Goal: Task Accomplishment & Management: Use online tool/utility

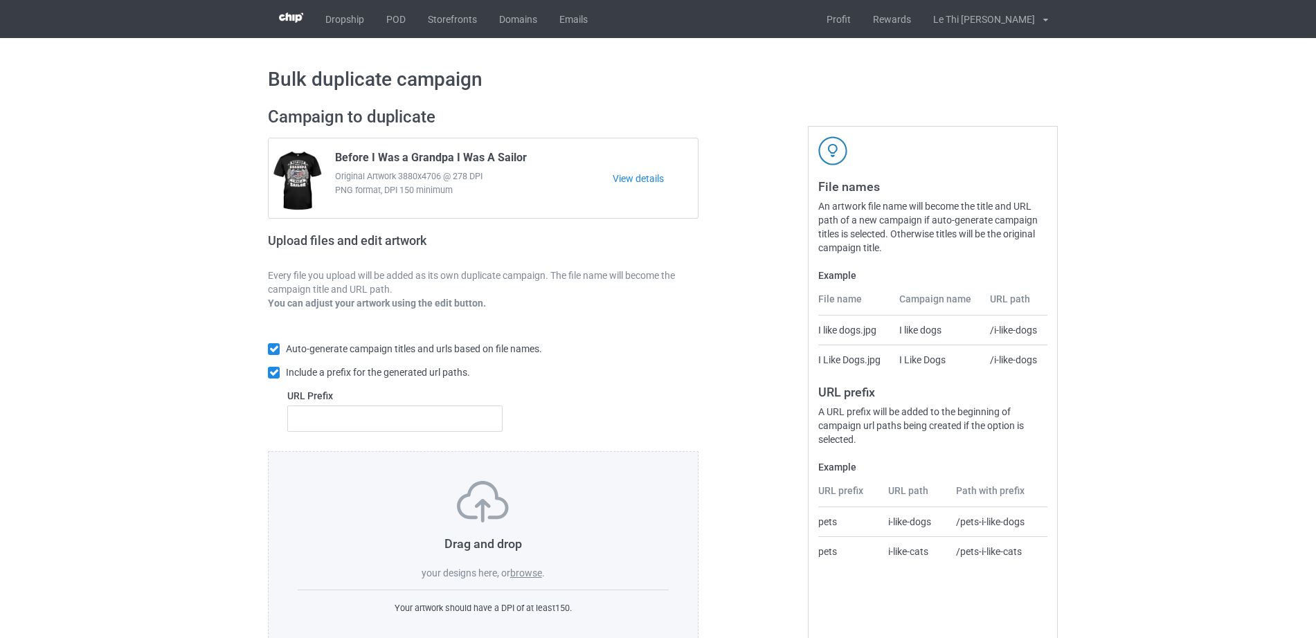
click at [540, 579] on label "browse" at bounding box center [526, 573] width 32 height 11
click at [0, 0] on input "browse" at bounding box center [0, 0] width 0 height 0
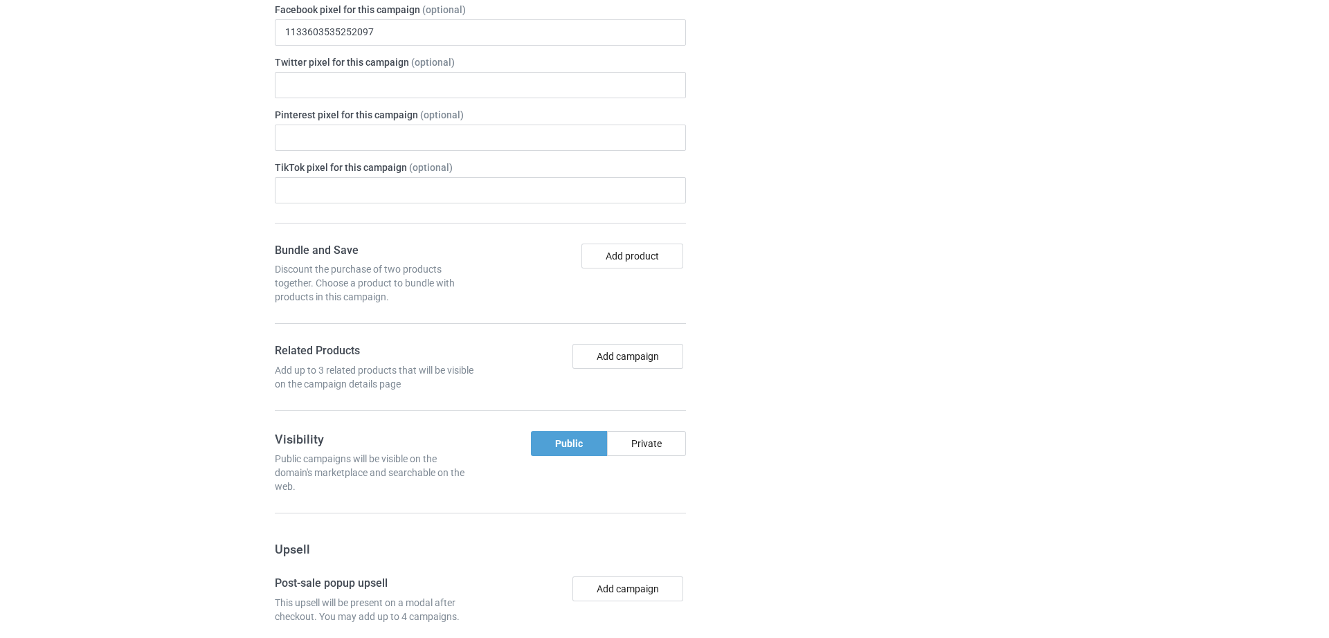
scroll to position [863, 0]
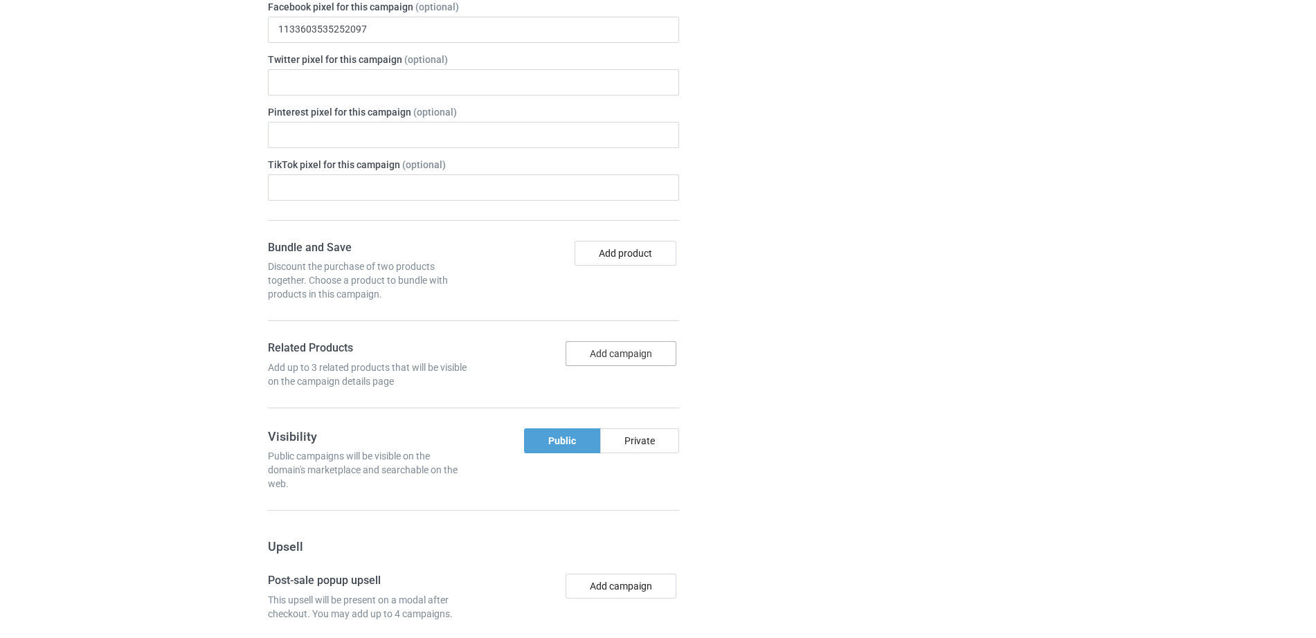
click at [617, 357] on button "Add campaign" at bounding box center [621, 353] width 111 height 25
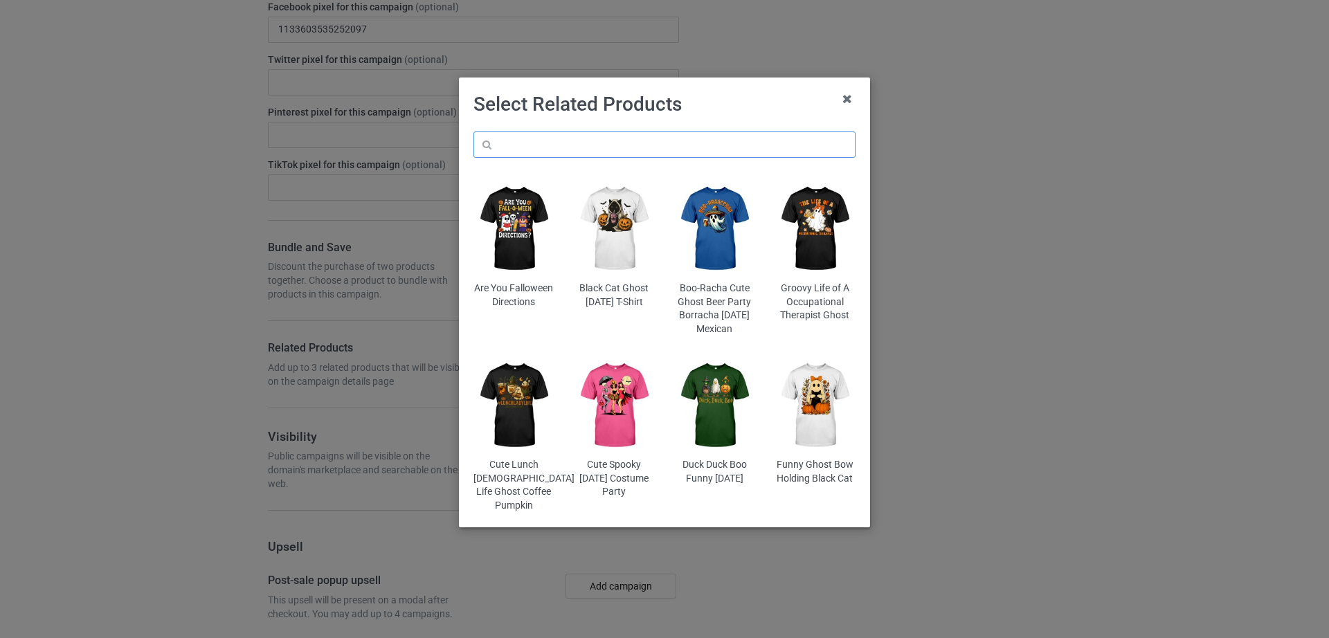
click at [609, 150] on input "text" at bounding box center [665, 145] width 382 height 26
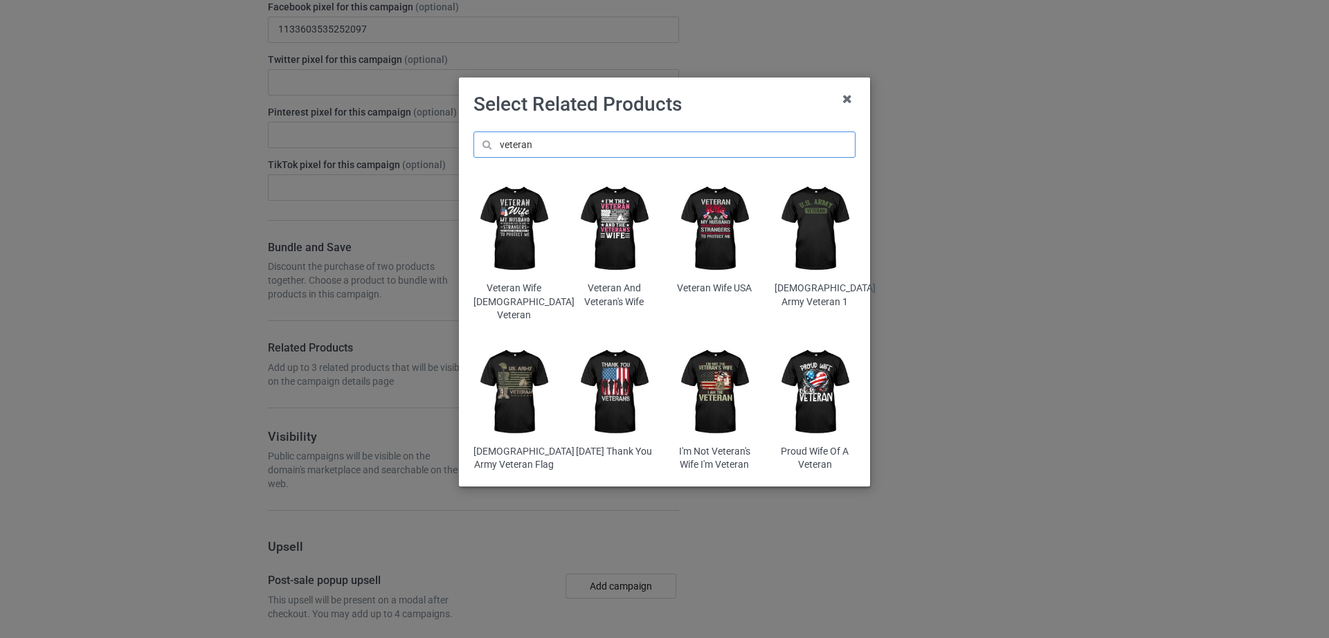
type input "veteran"
click at [620, 386] on img at bounding box center [614, 392] width 81 height 101
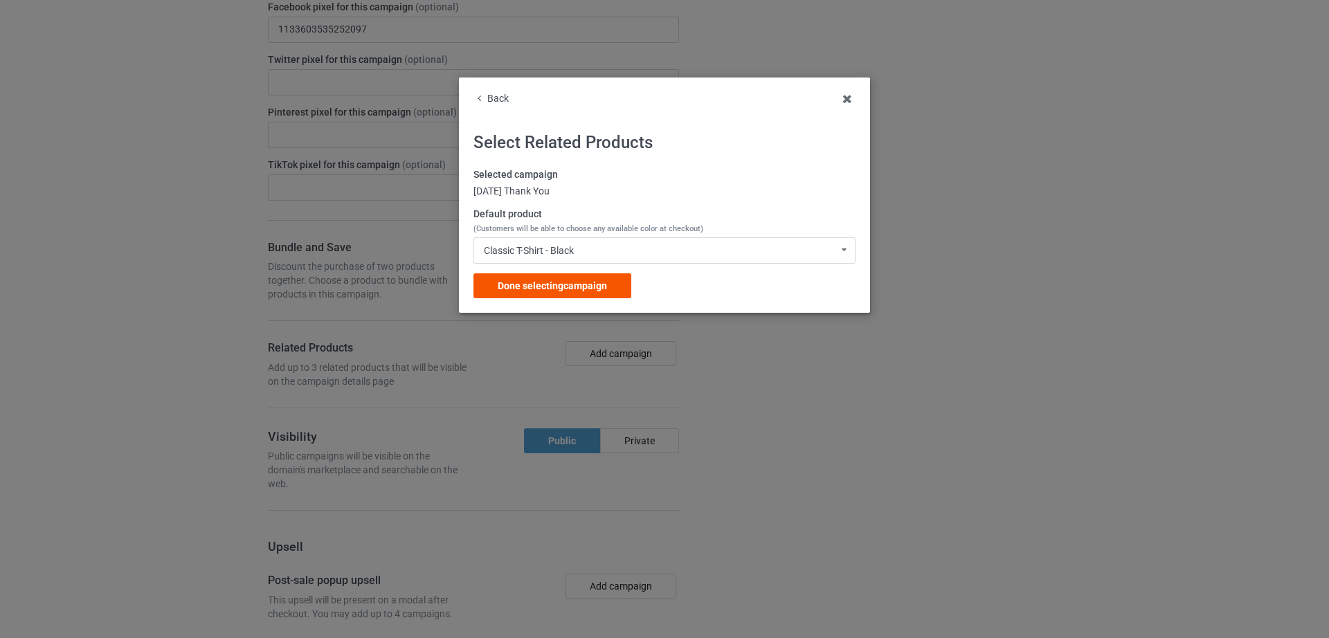
click at [573, 280] on span "Done selecting campaign" at bounding box center [552, 285] width 109 height 11
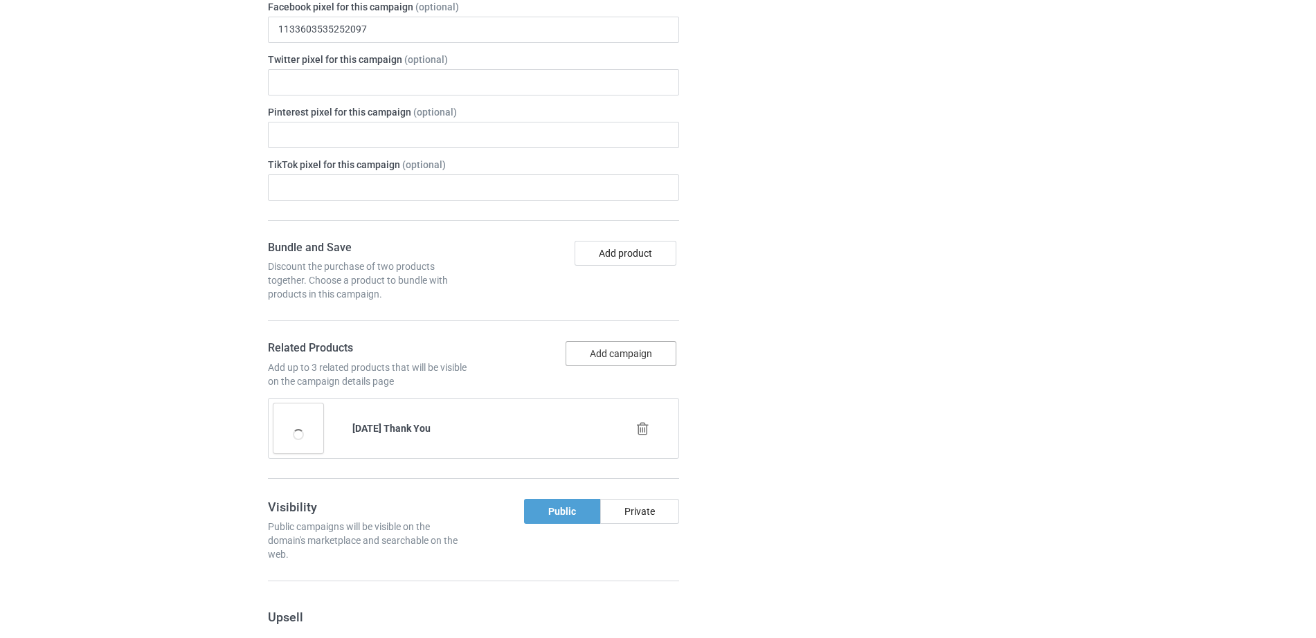
click at [595, 357] on button "Add campaign" at bounding box center [621, 353] width 111 height 25
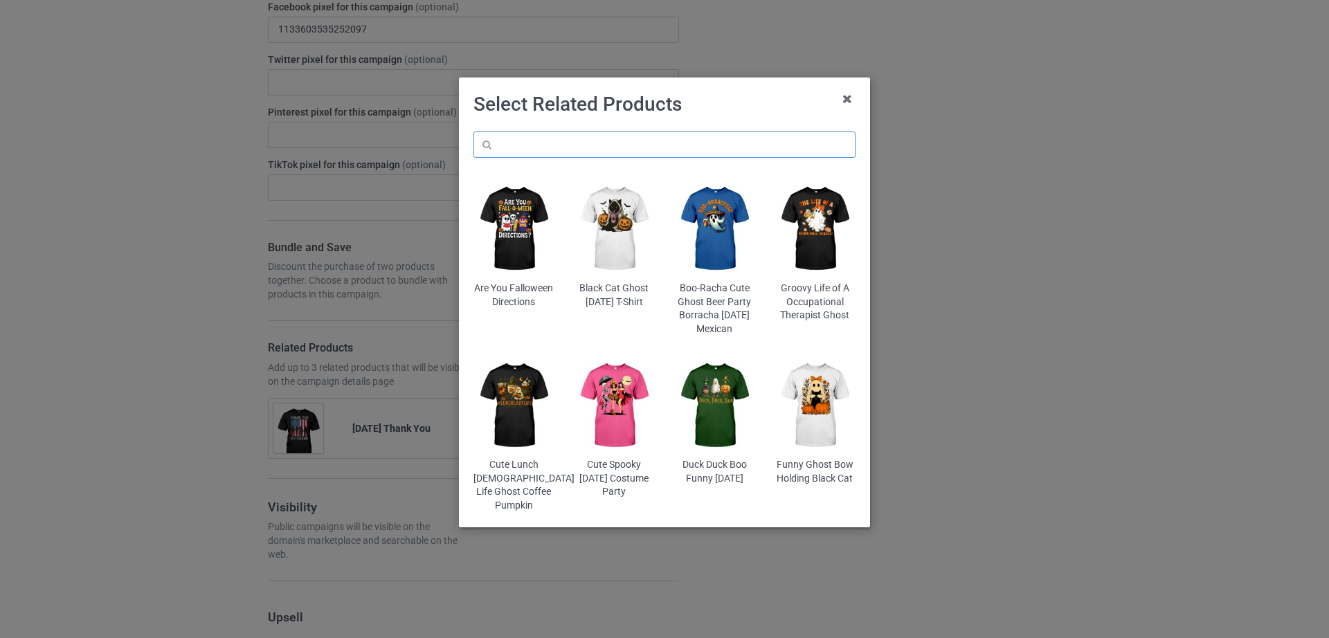
click at [579, 142] on input "text" at bounding box center [665, 145] width 382 height 26
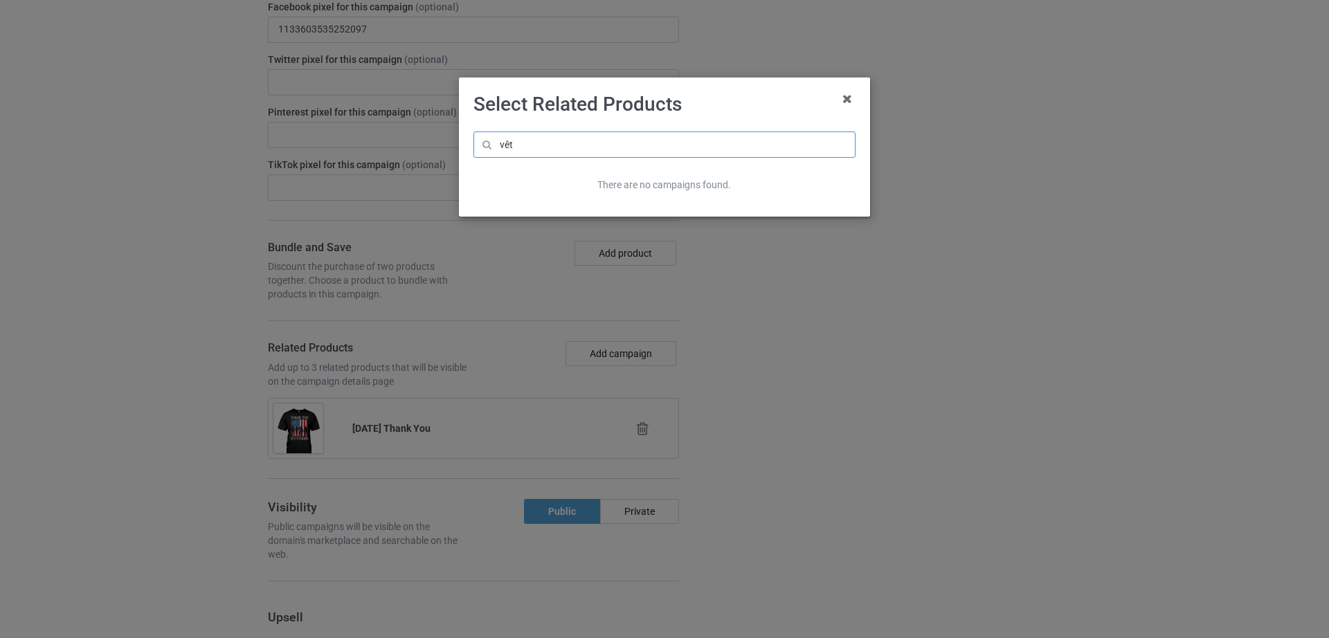
scroll to position [890, 0]
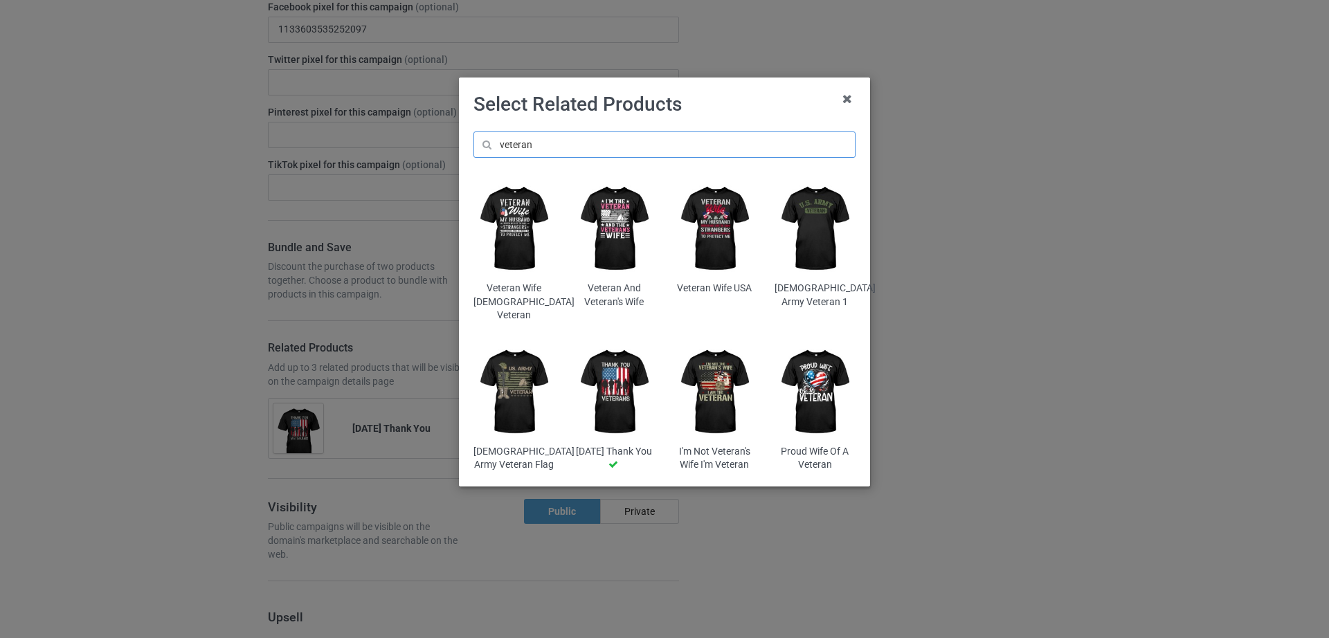
type input "veteran"
click at [621, 260] on img at bounding box center [614, 229] width 81 height 101
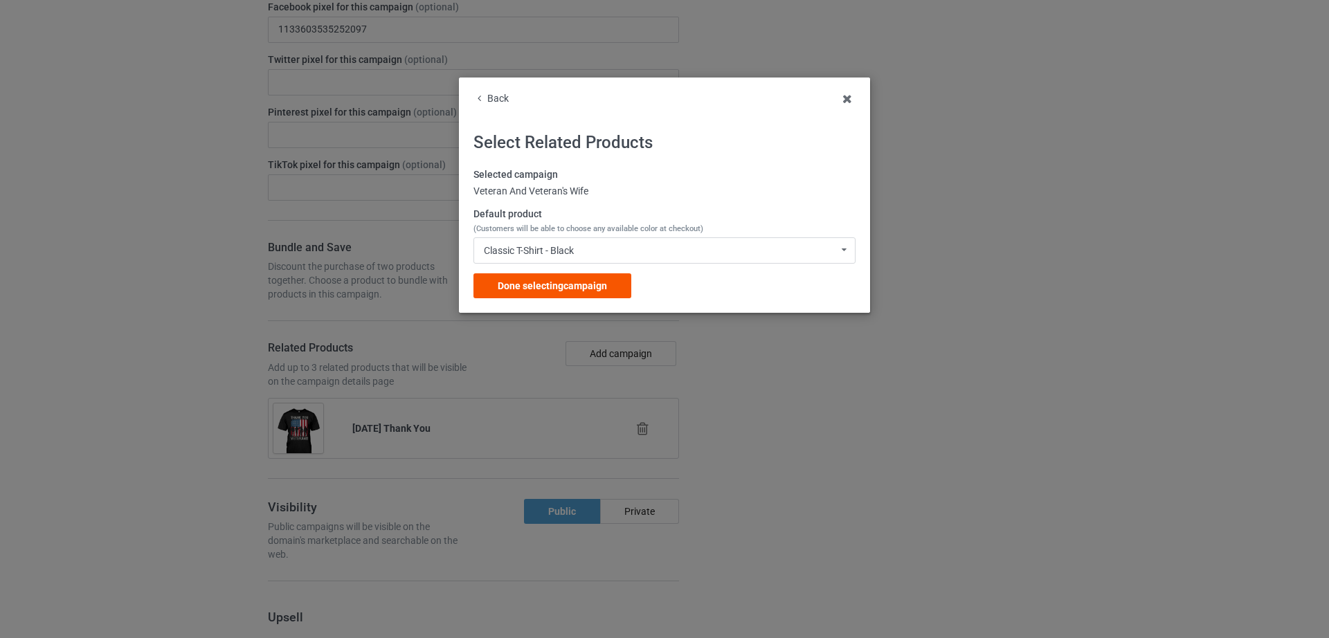
click at [593, 280] on span "Done selecting campaign" at bounding box center [552, 285] width 109 height 11
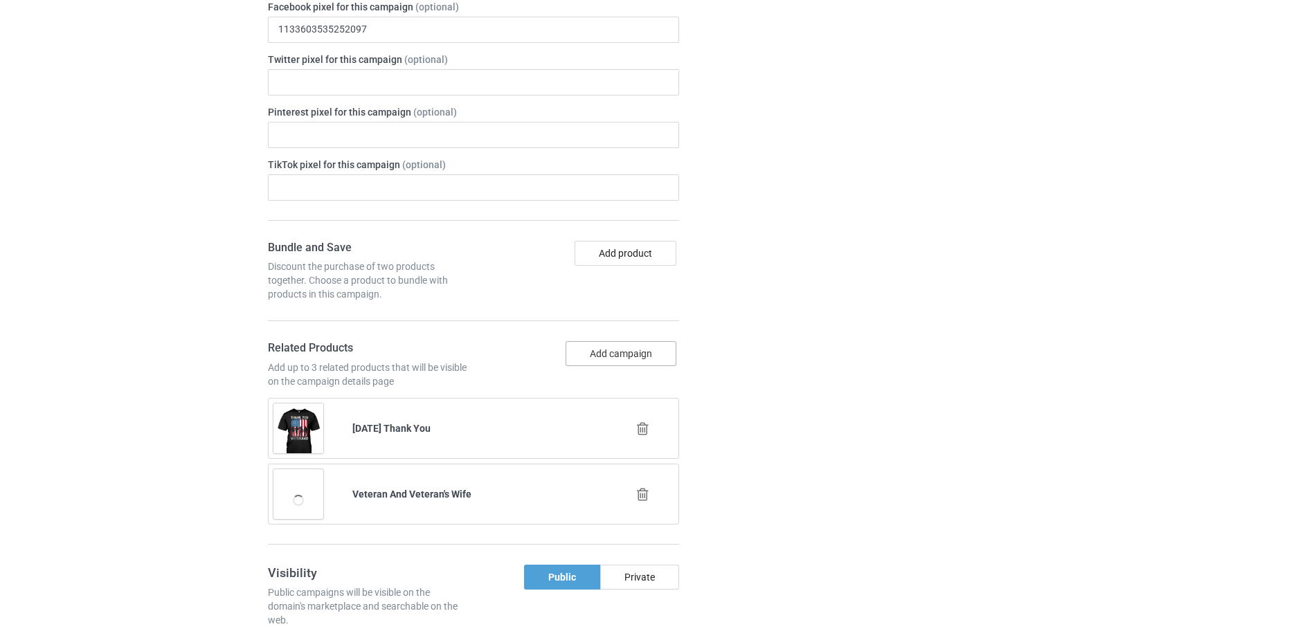
click at [595, 360] on button "Add campaign" at bounding box center [621, 353] width 111 height 25
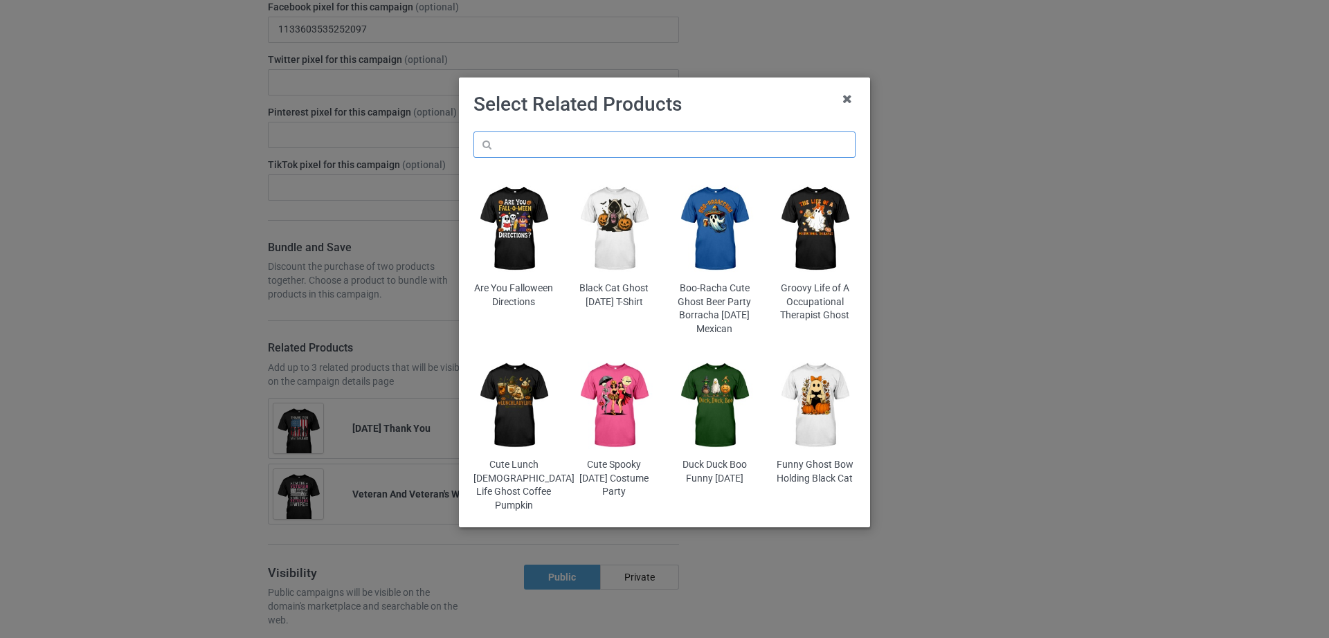
click at [537, 135] on input "text" at bounding box center [665, 145] width 382 height 26
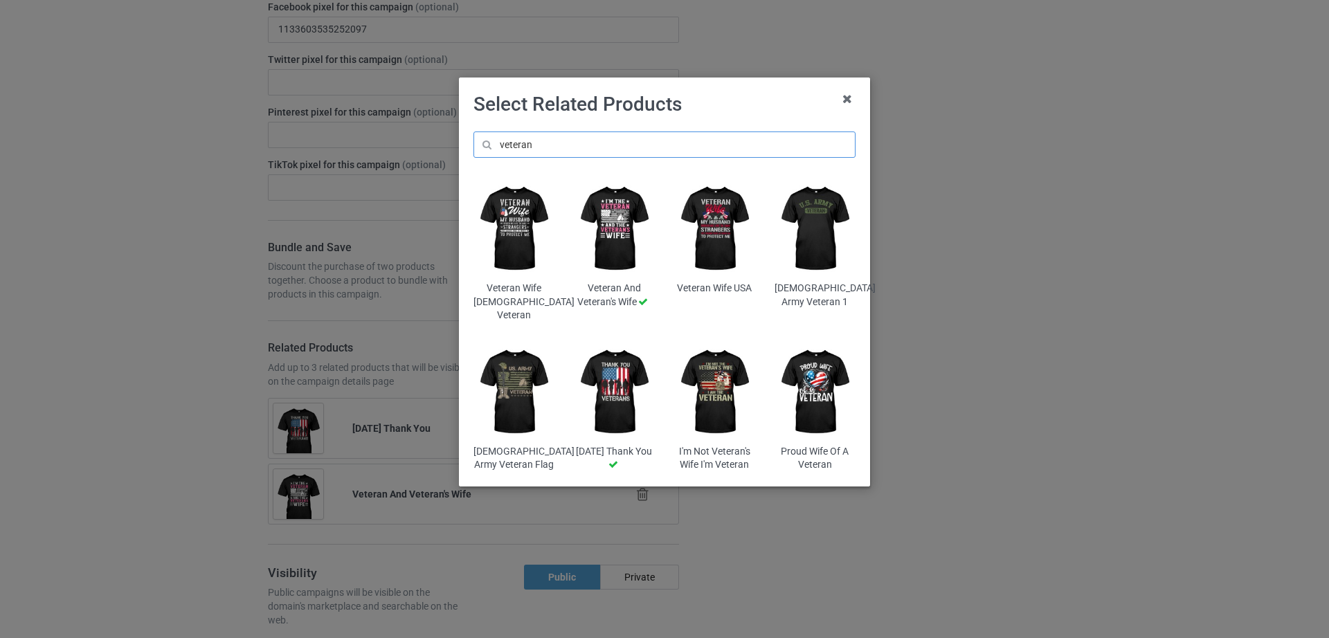
type input "veteran"
click at [822, 245] on img at bounding box center [815, 229] width 81 height 101
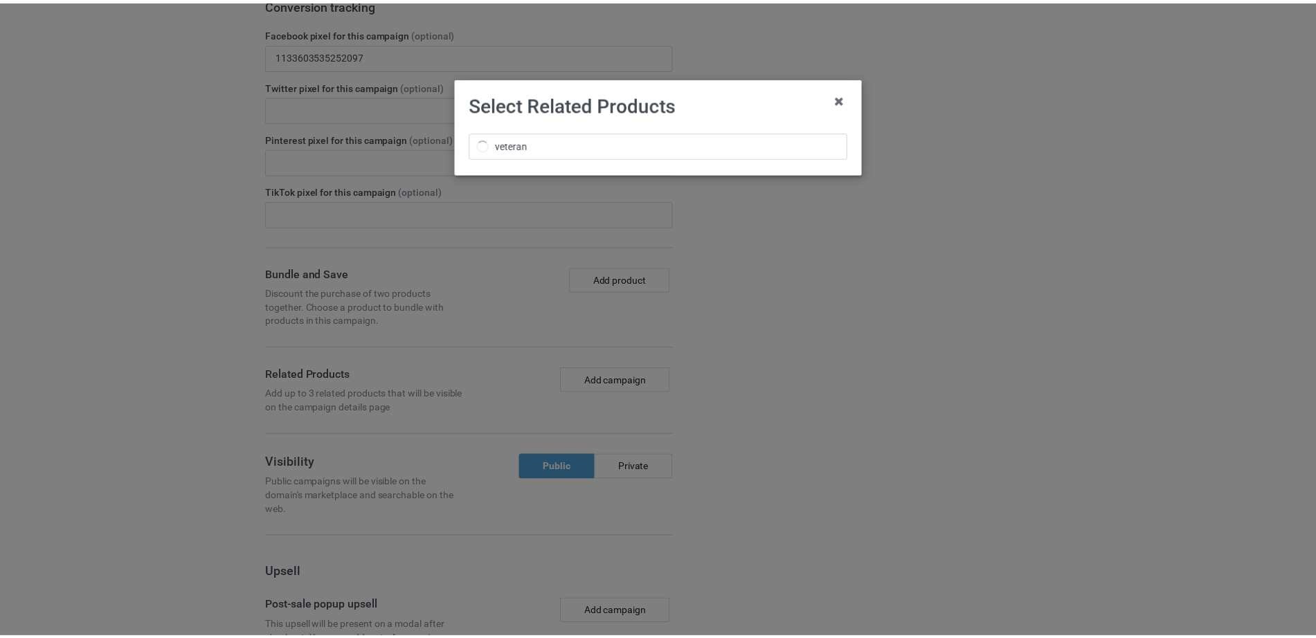
scroll to position [916, 0]
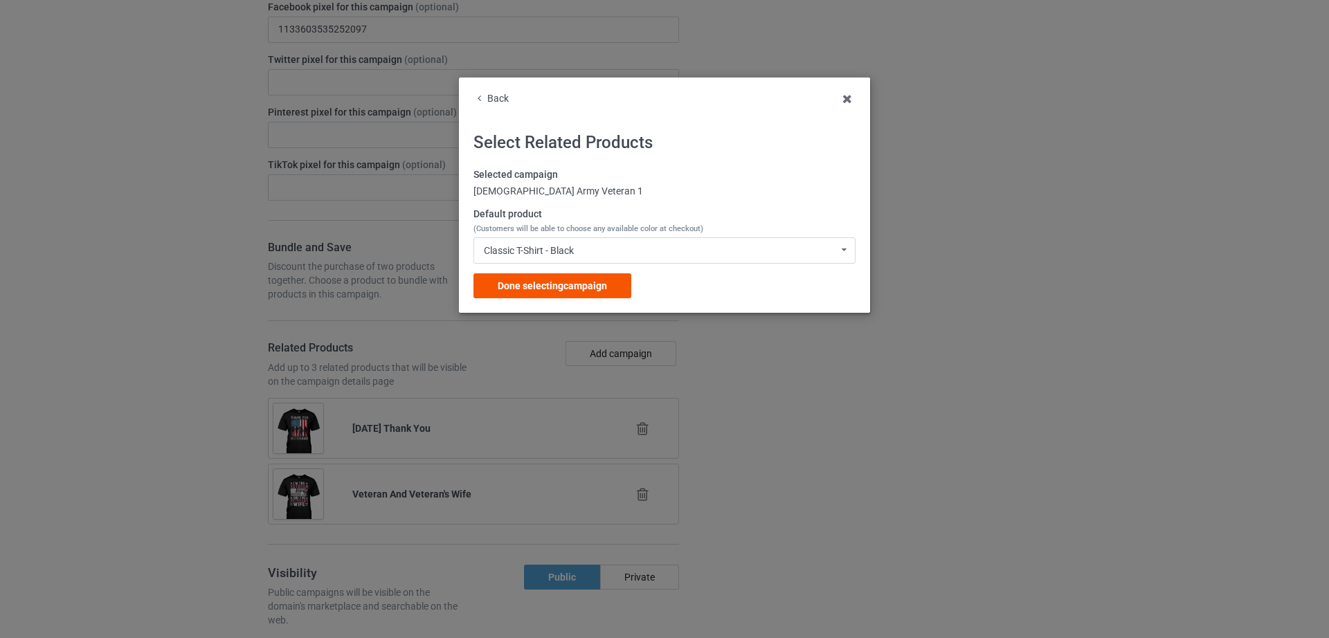
click at [592, 294] on div "Done selecting campaign" at bounding box center [553, 285] width 158 height 25
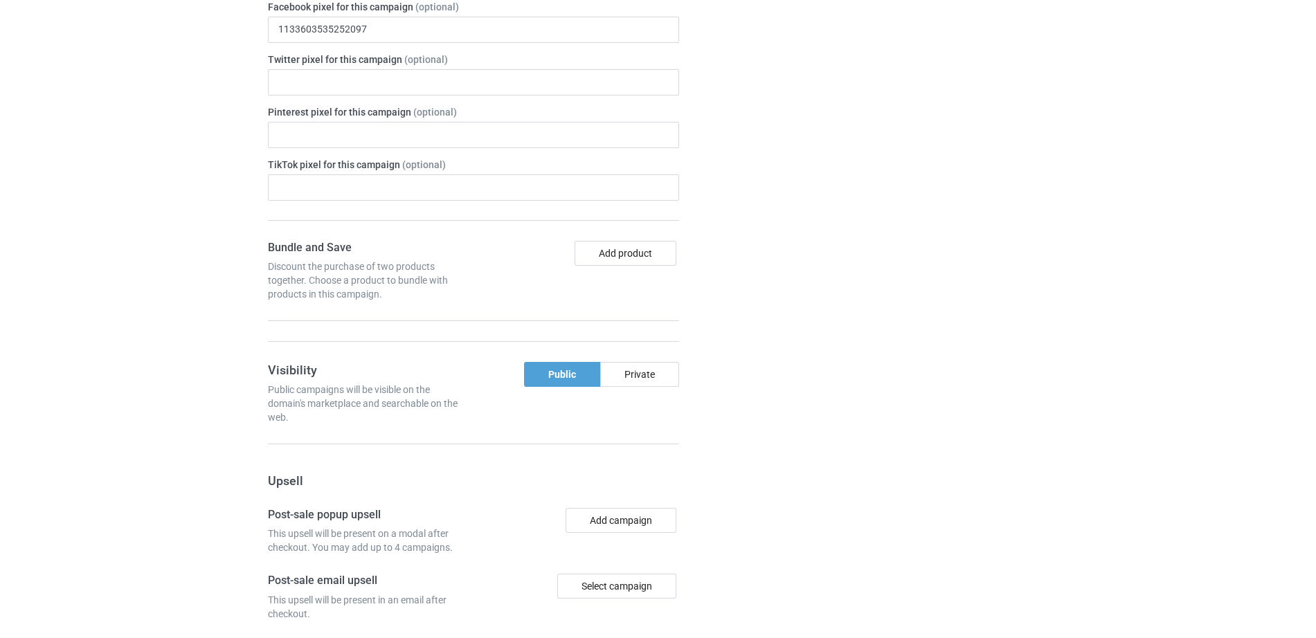
click at [989, 337] on div "Campaign details Details were duplicated from the original campaign. Any change…" at bounding box center [933, 299] width 250 height 1223
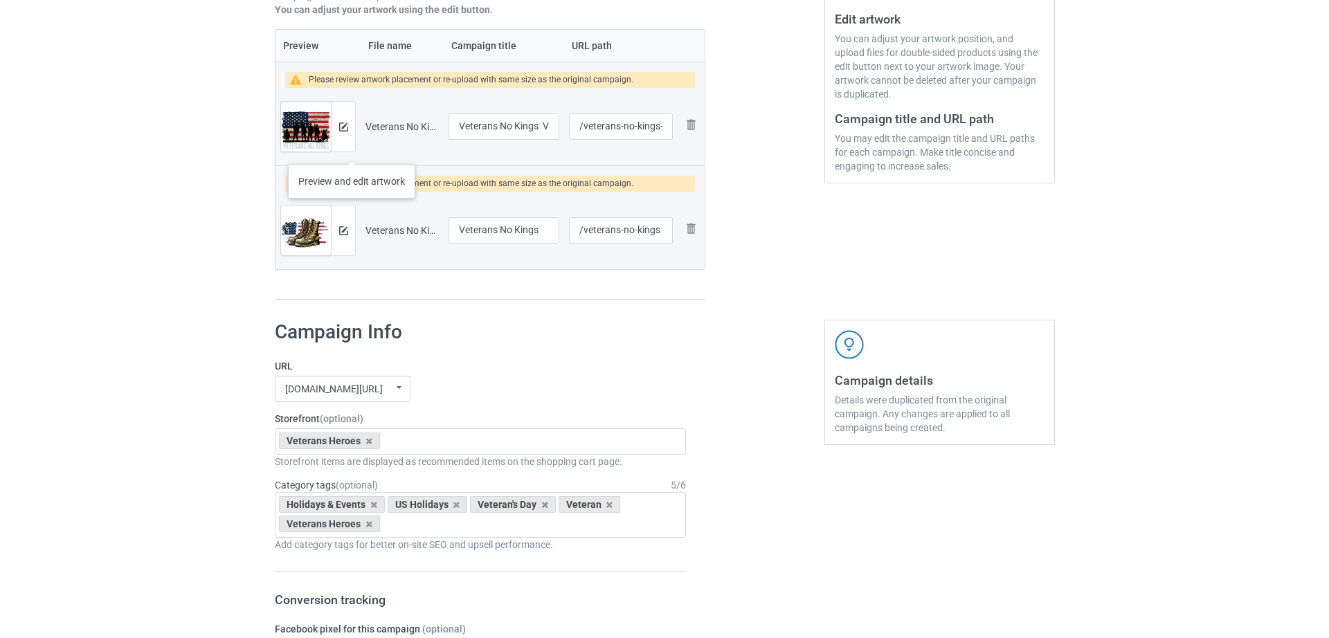
scroll to position [291, 0]
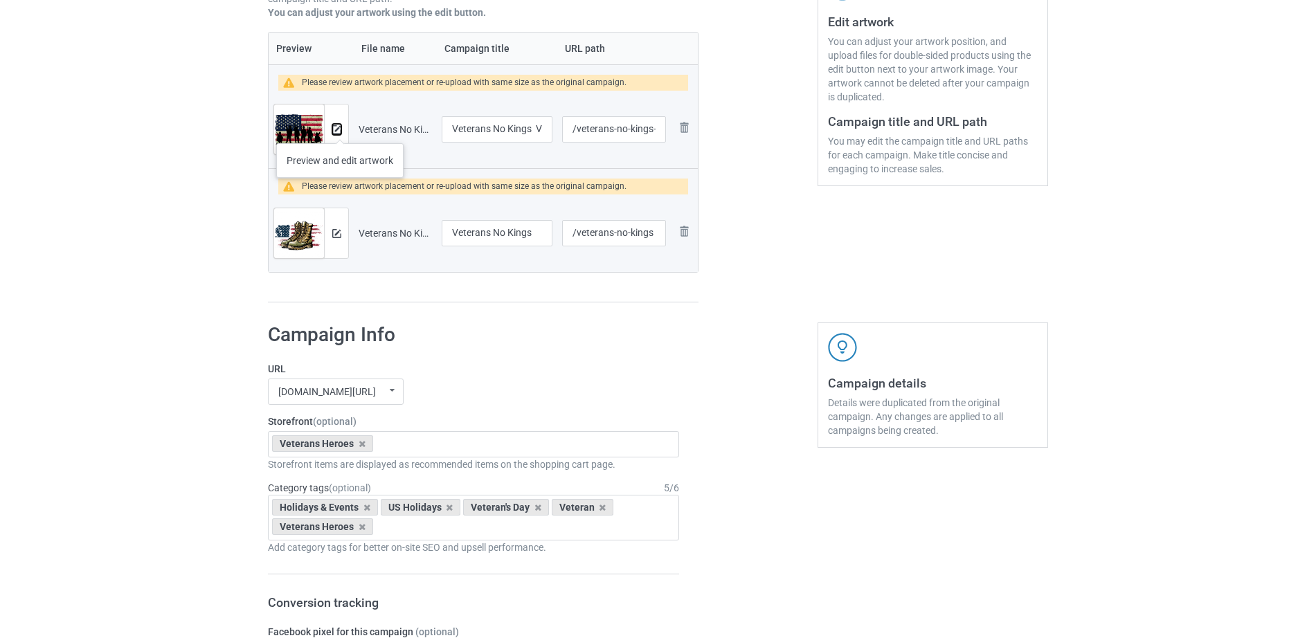
click at [340, 129] on img at bounding box center [336, 129] width 9 height 9
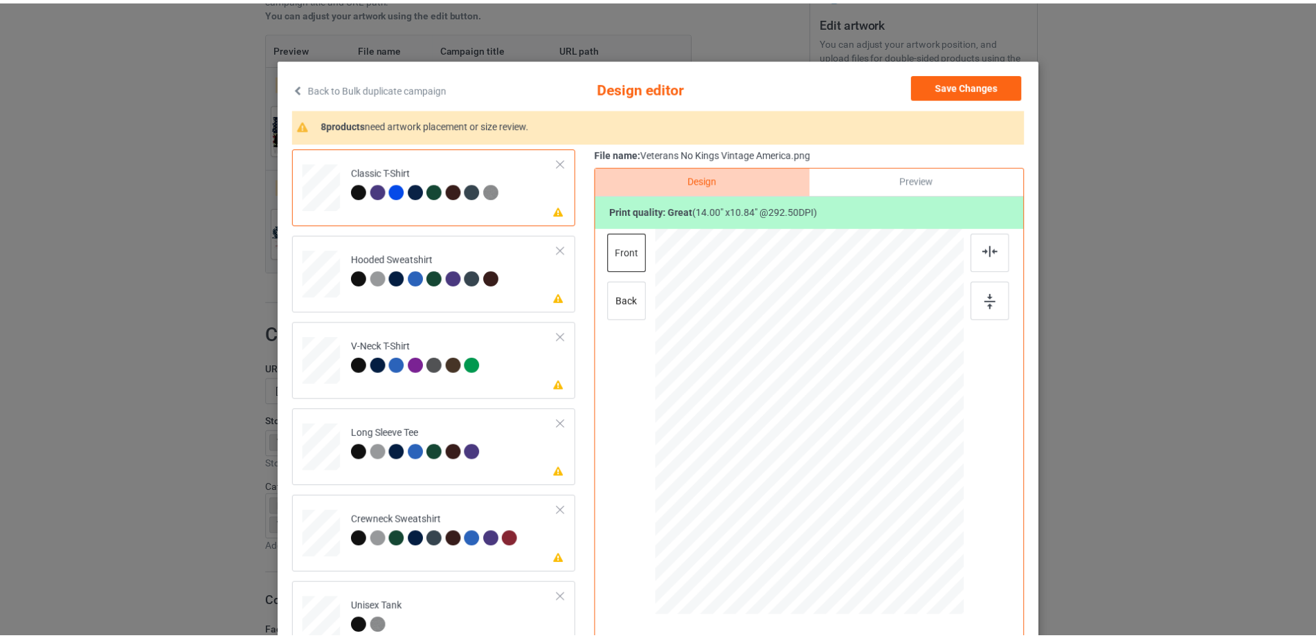
scroll to position [0, 0]
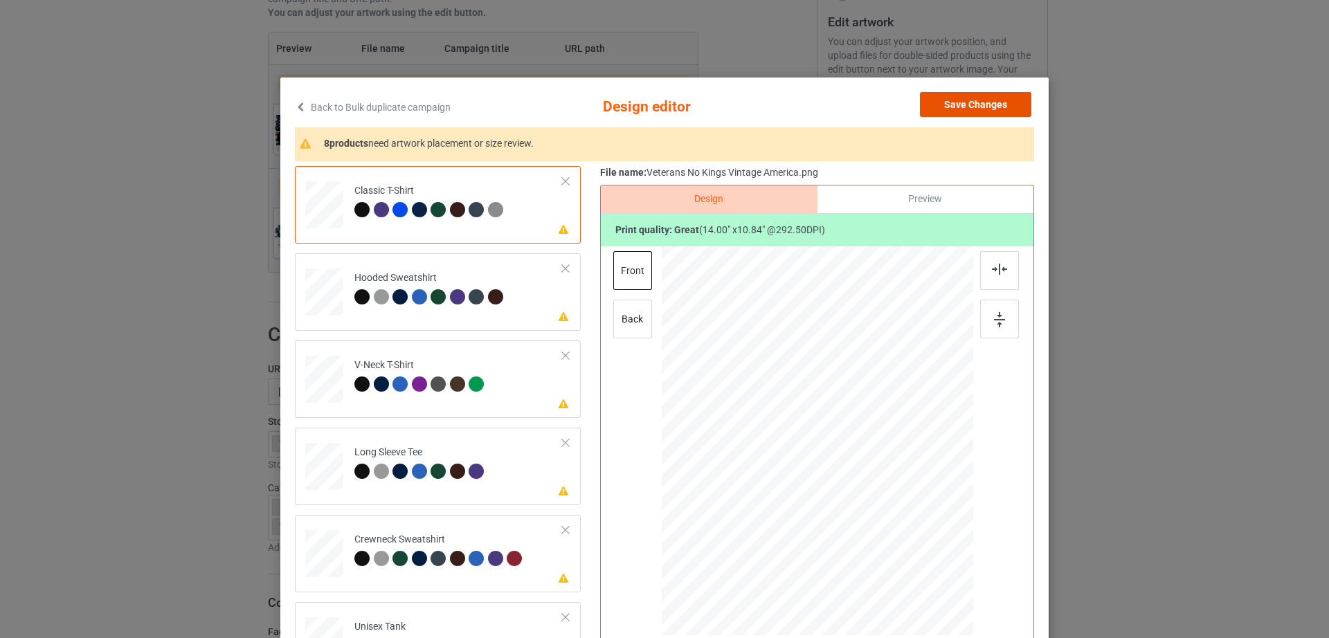
click at [987, 111] on button "Save Changes" at bounding box center [975, 104] width 111 height 25
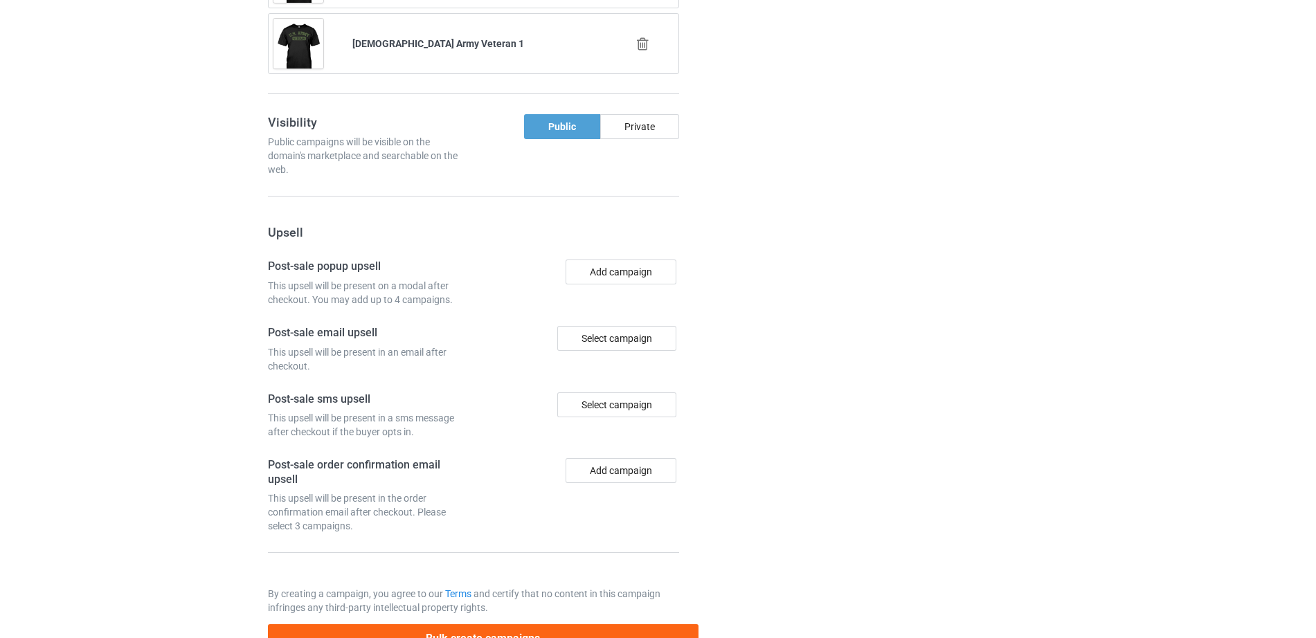
scroll to position [1477, 0]
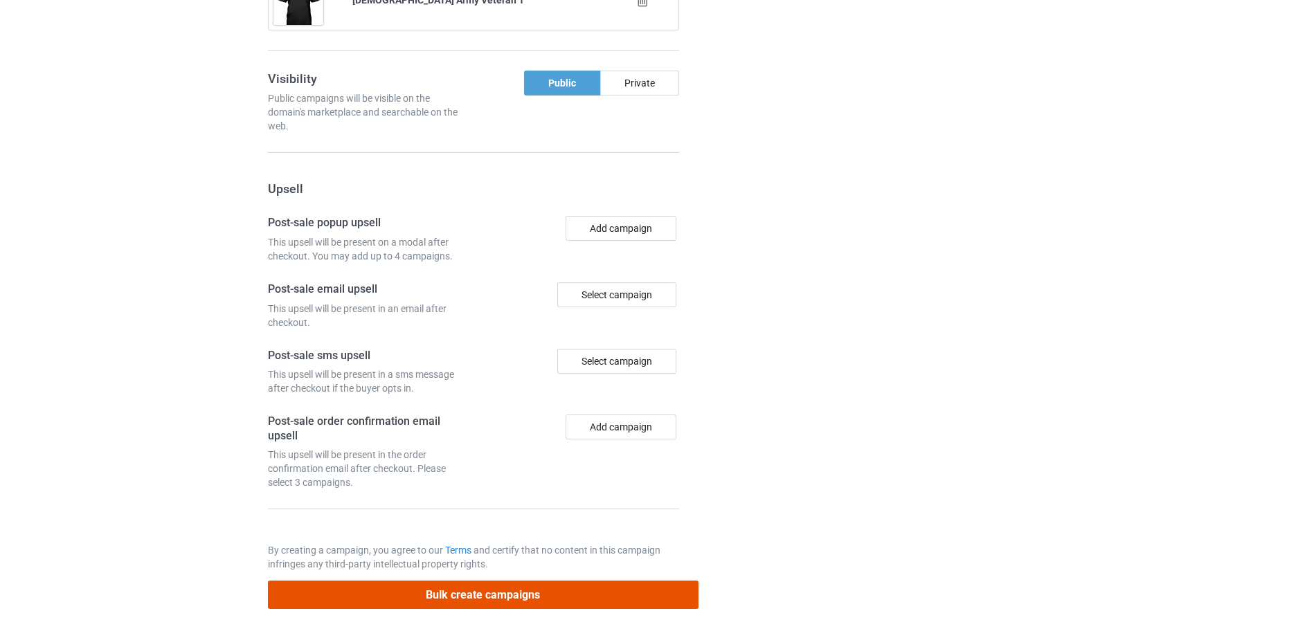
click at [509, 602] on button "Bulk create campaigns" at bounding box center [483, 595] width 431 height 28
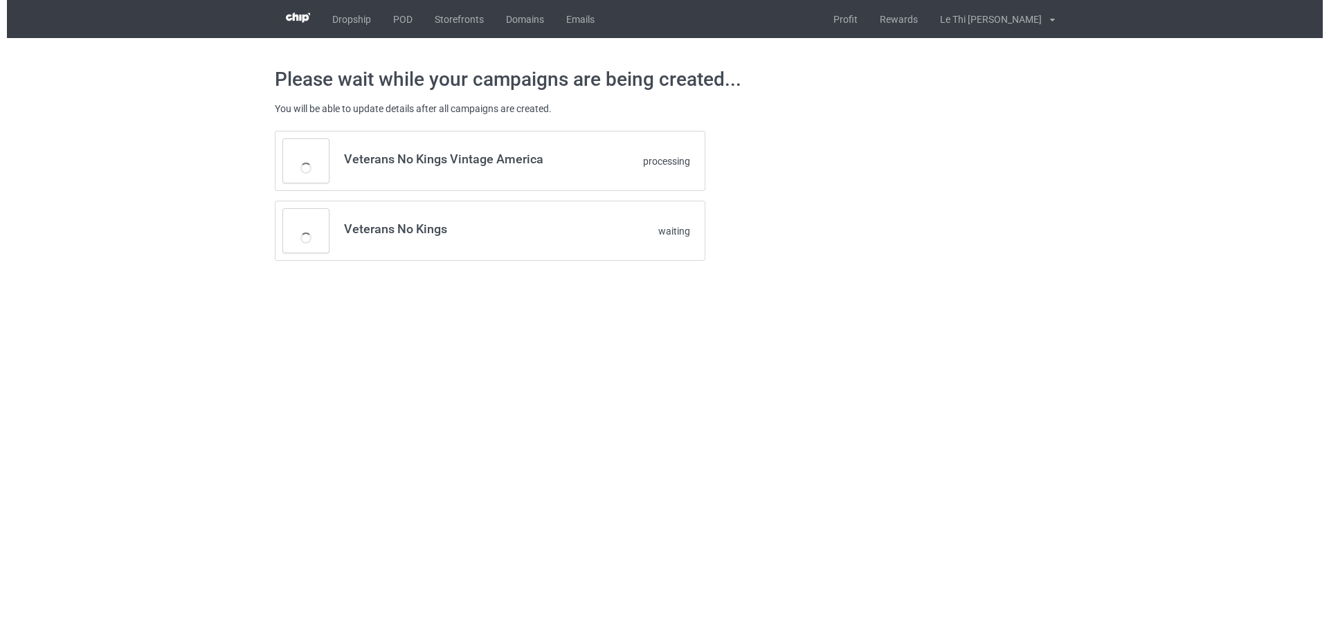
scroll to position [0, 0]
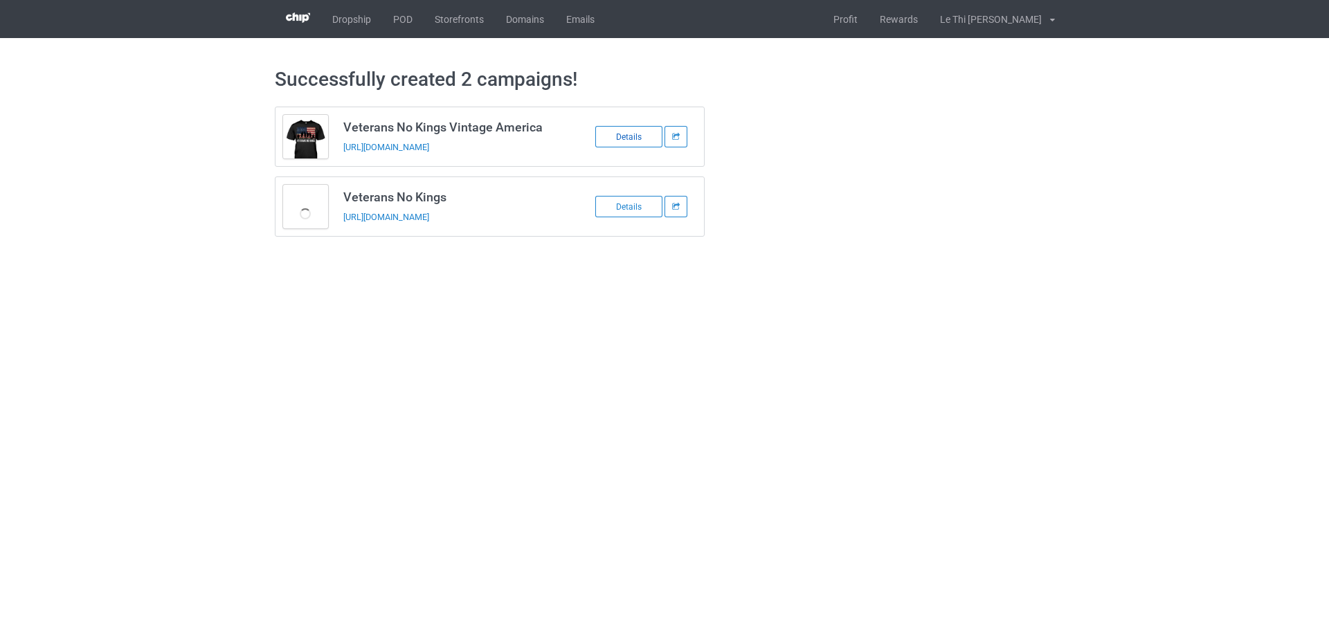
drag, startPoint x: 643, startPoint y: 148, endPoint x: 642, endPoint y: 135, distance: 13.2
click at [408, 15] on link "POD" at bounding box center [403, 19] width 42 height 38
